Goal: Transaction & Acquisition: Purchase product/service

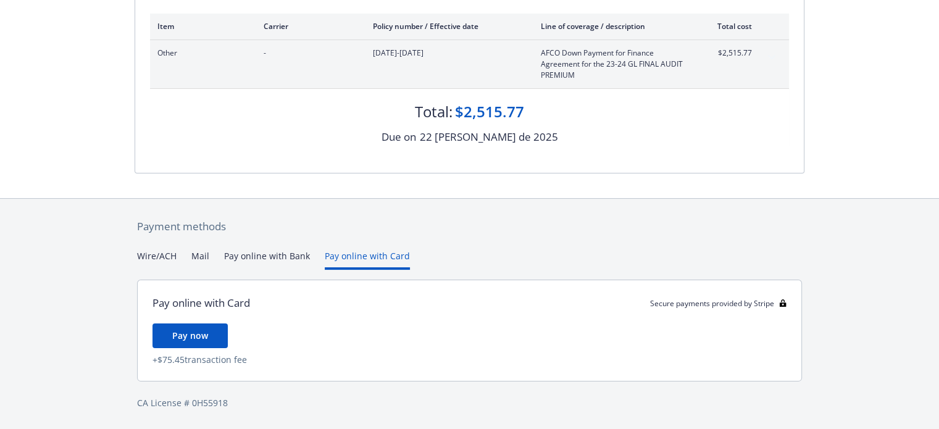
scroll to position [193, 0]
click at [351, 233] on div "Payment methods Wire/ACH Mail Pay online with Bank Pay online with Card Pay onl…" at bounding box center [470, 315] width 670 height 231
click at [290, 254] on button "Pay online with Bank" at bounding box center [267, 261] width 86 height 20
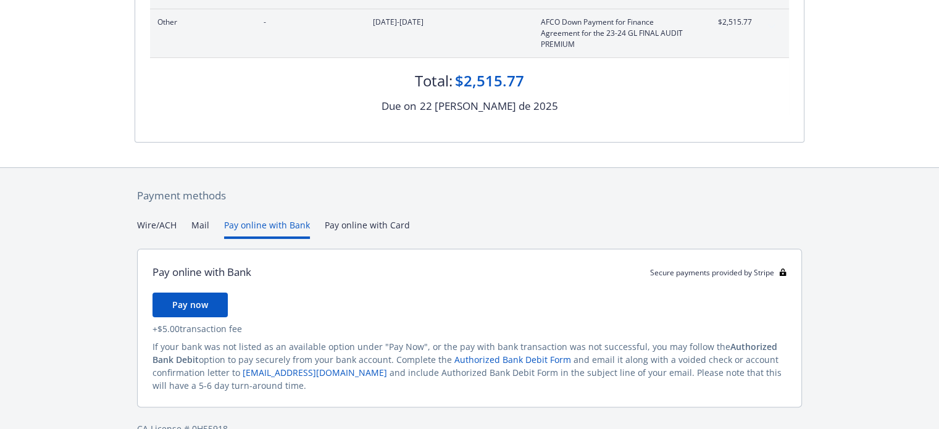
scroll to position [249, 0]
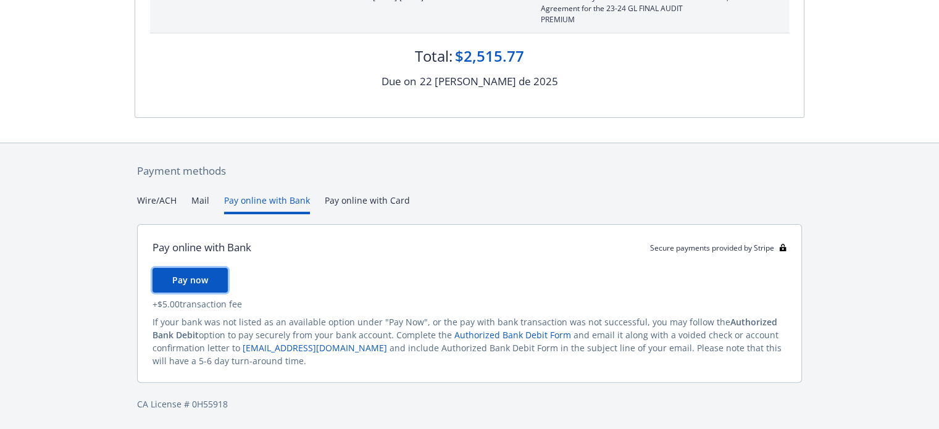
click at [194, 278] on span "Pay now" at bounding box center [190, 280] width 36 height 12
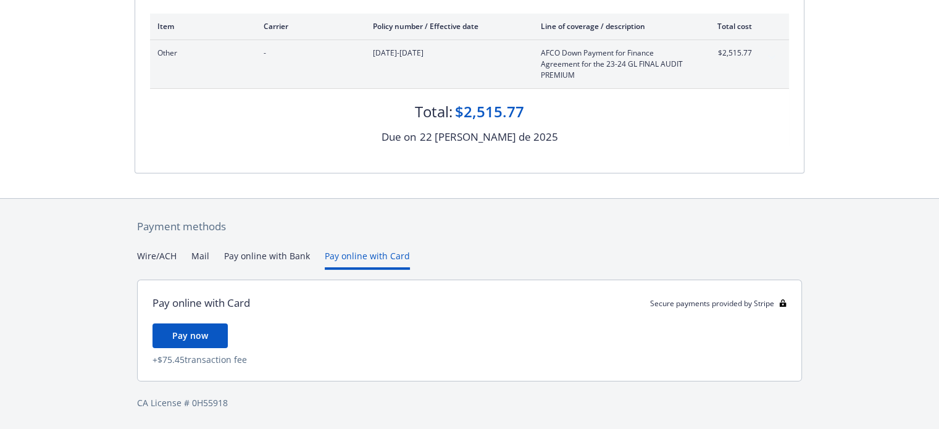
scroll to position [193, 0]
click at [371, 203] on div "Payment methods Wire/ACH Mail Pay online with Bank Pay online with Card Pay onl…" at bounding box center [470, 315] width 670 height 231
click at [198, 338] on span "Pay now" at bounding box center [190, 337] width 36 height 12
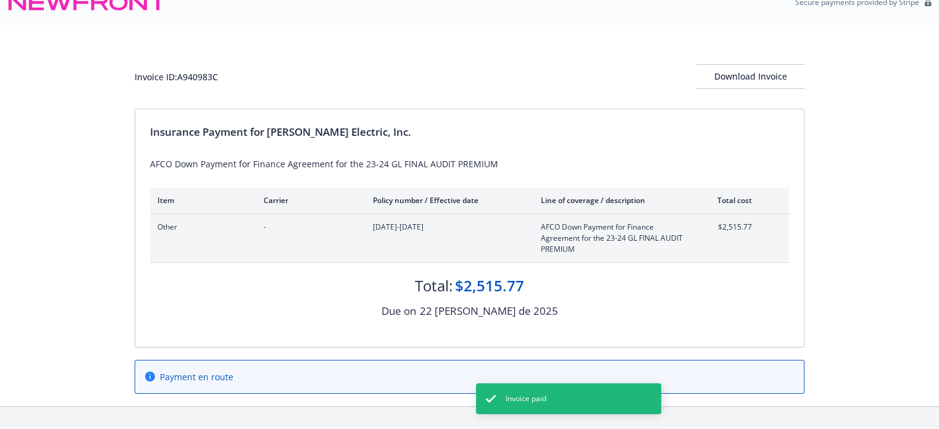
scroll to position [49, 0]
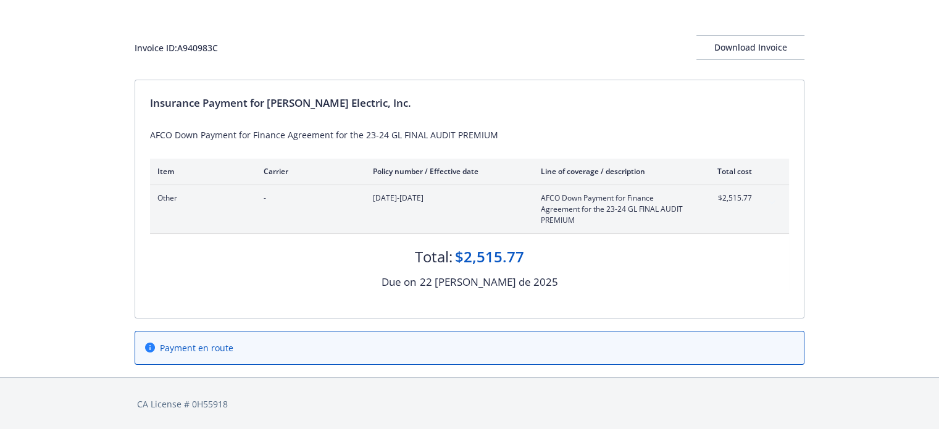
click at [203, 350] on span "Payment en route" at bounding box center [196, 347] width 73 height 13
click at [148, 345] on icon at bounding box center [150, 348] width 10 height 10
click at [759, 48] on div "Download Invoice" at bounding box center [750, 47] width 108 height 23
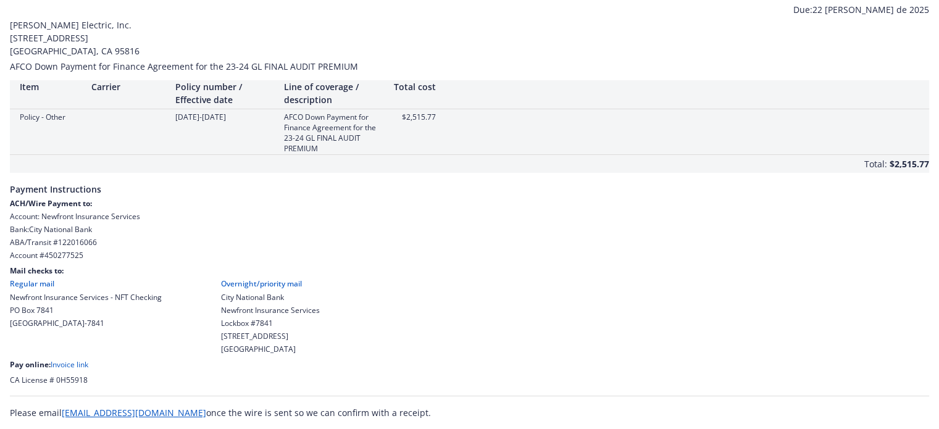
scroll to position [40, 0]
